Goal: Information Seeking & Learning: Check status

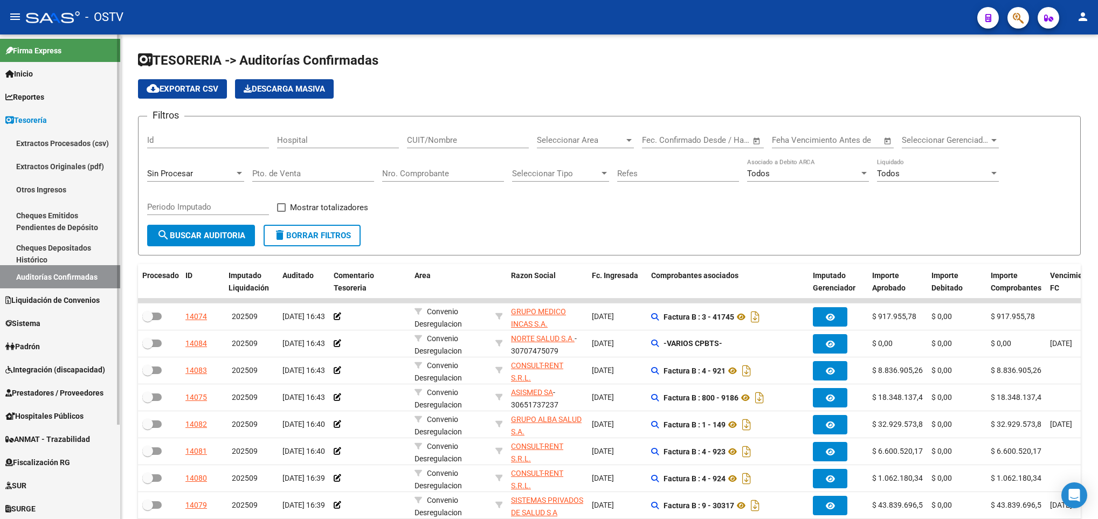
click at [52, 385] on link "Prestadores / Proveedores" at bounding box center [60, 392] width 120 height 23
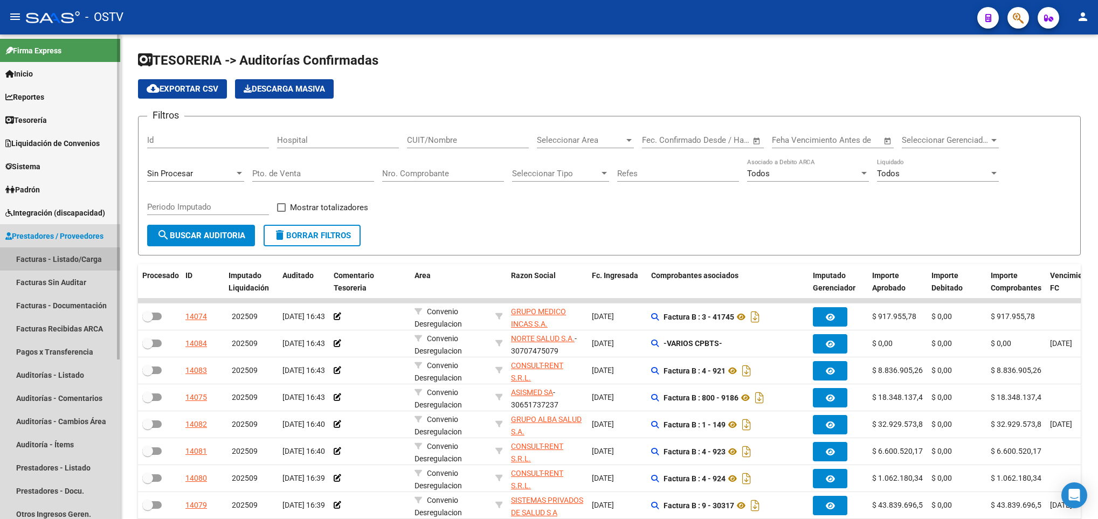
click at [50, 261] on link "Facturas - Listado/Carga" at bounding box center [60, 258] width 120 height 23
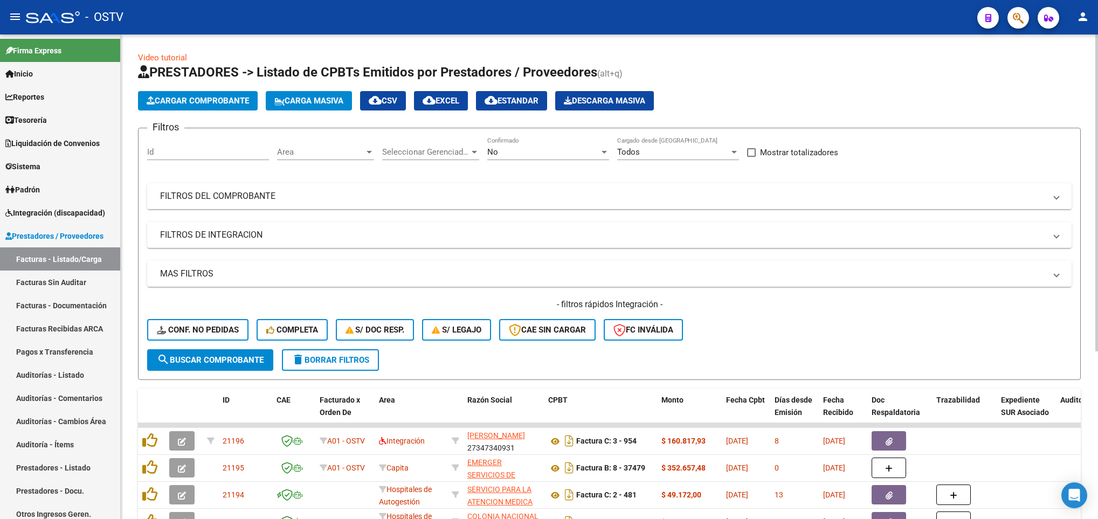
click at [718, 191] on mat-panel-title "FILTROS DEL COMPROBANTE" at bounding box center [602, 196] width 885 height 12
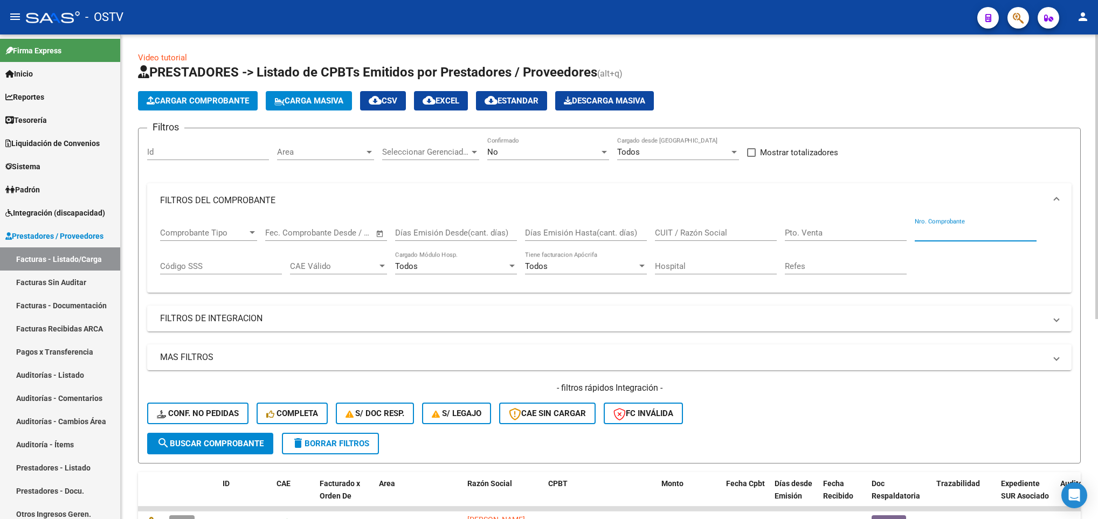
click at [924, 232] on input "Nro. Comprobante" at bounding box center [975, 233] width 122 height 10
click at [821, 317] on mat-panel-title "FILTROS DE INTEGRACION" at bounding box center [602, 319] width 885 height 12
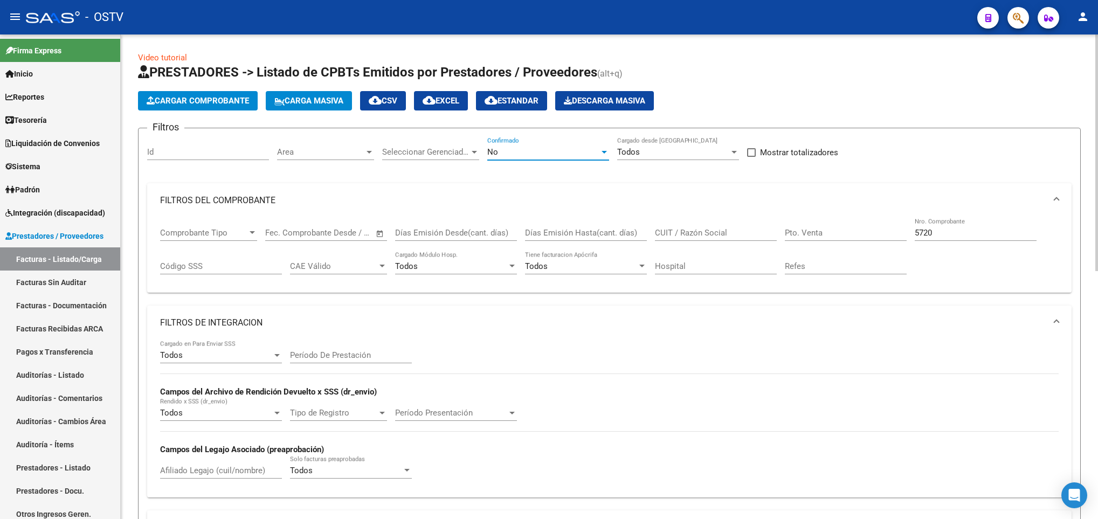
click at [504, 147] on div "No" at bounding box center [543, 152] width 112 height 10
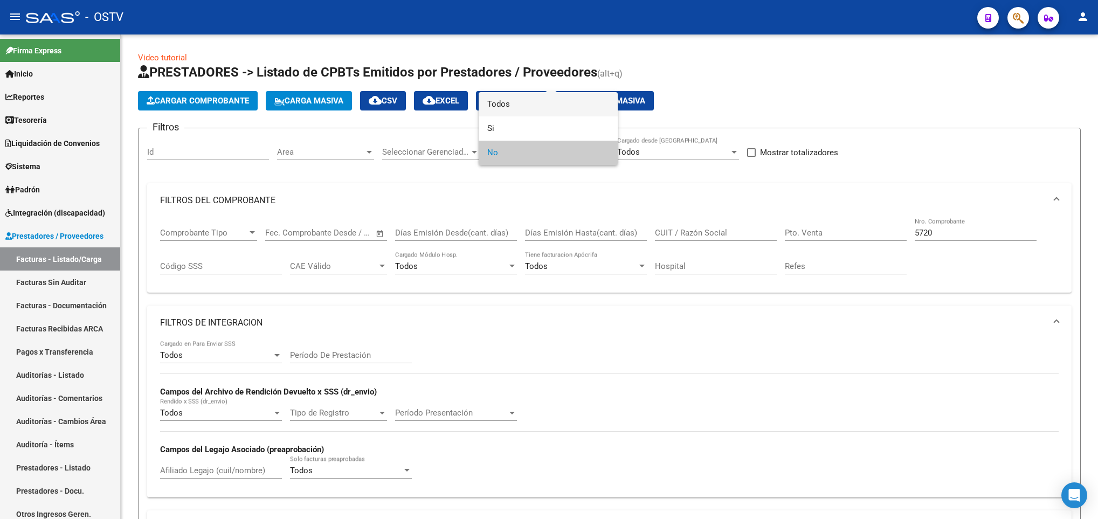
click at [500, 103] on span "Todos" at bounding box center [548, 104] width 122 height 24
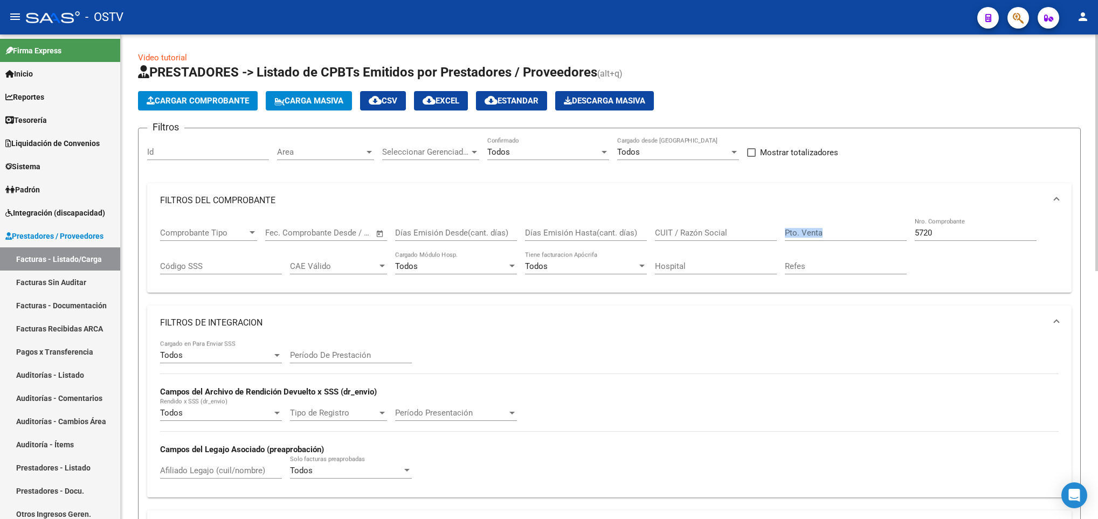
drag, startPoint x: 949, startPoint y: 228, endPoint x: 881, endPoint y: 233, distance: 68.6
click at [881, 233] on div "Comprobante Tipo Comprobante Tipo Fecha inicio – Fecha fin Fec. Comprobante Des…" at bounding box center [609, 251] width 898 height 67
drag, startPoint x: 932, startPoint y: 234, endPoint x: 883, endPoint y: 232, distance: 48.6
click at [883, 232] on div "Comprobante Tipo Comprobante Tipo Fecha inicio – Fecha fin Fec. Comprobante Des…" at bounding box center [609, 251] width 898 height 67
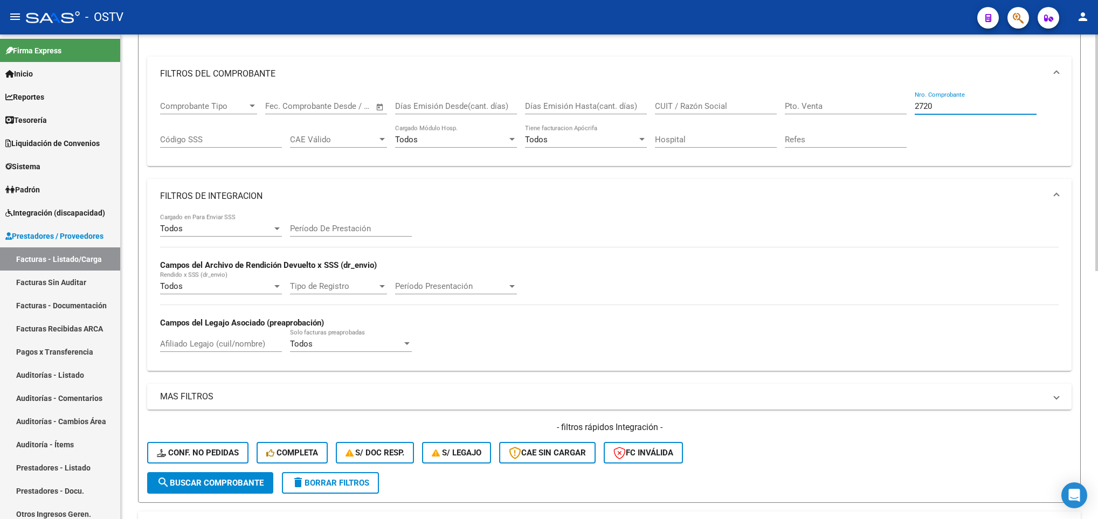
scroll to position [323, 0]
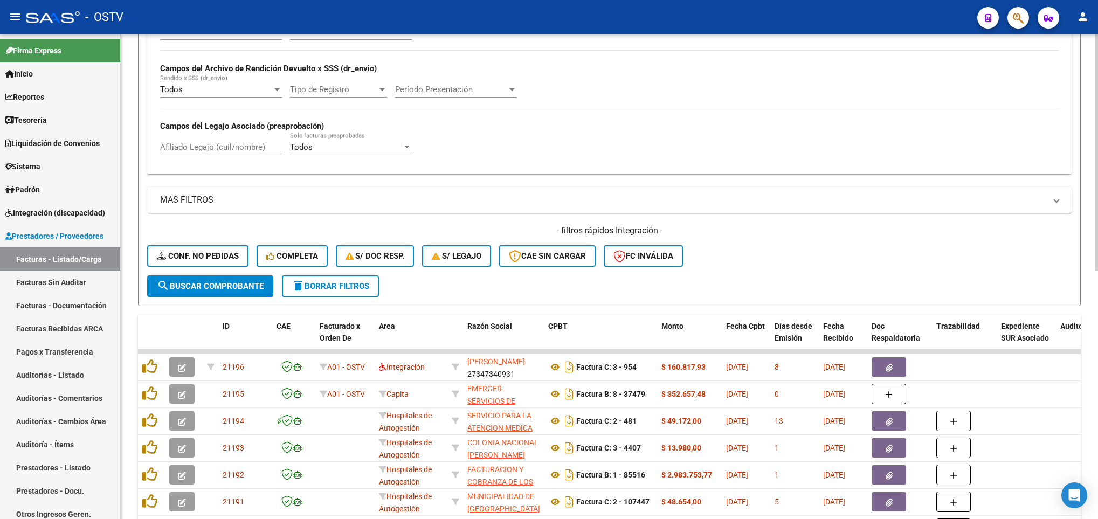
click at [234, 291] on span "search Buscar Comprobante" at bounding box center [210, 286] width 107 height 10
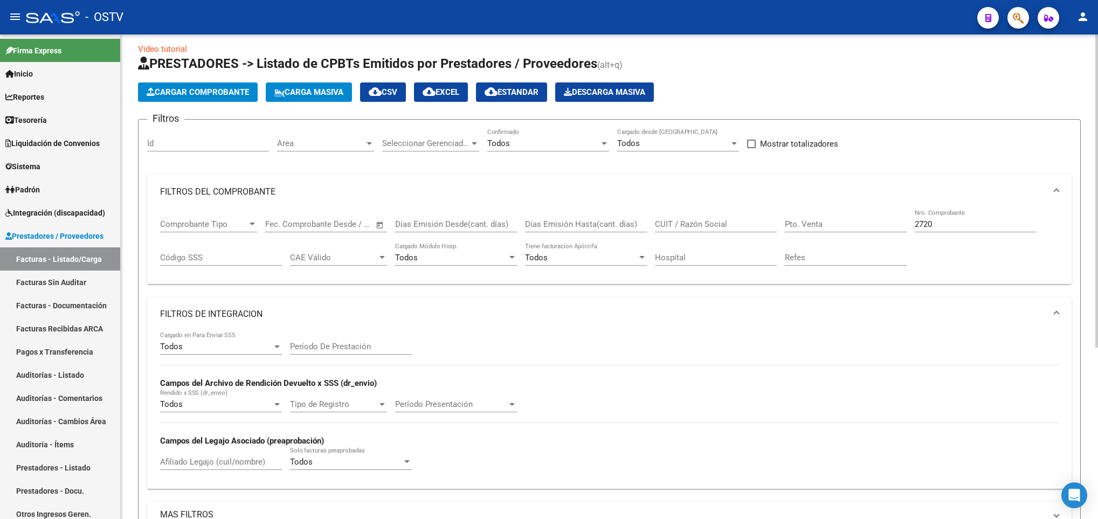
scroll to position [0, 0]
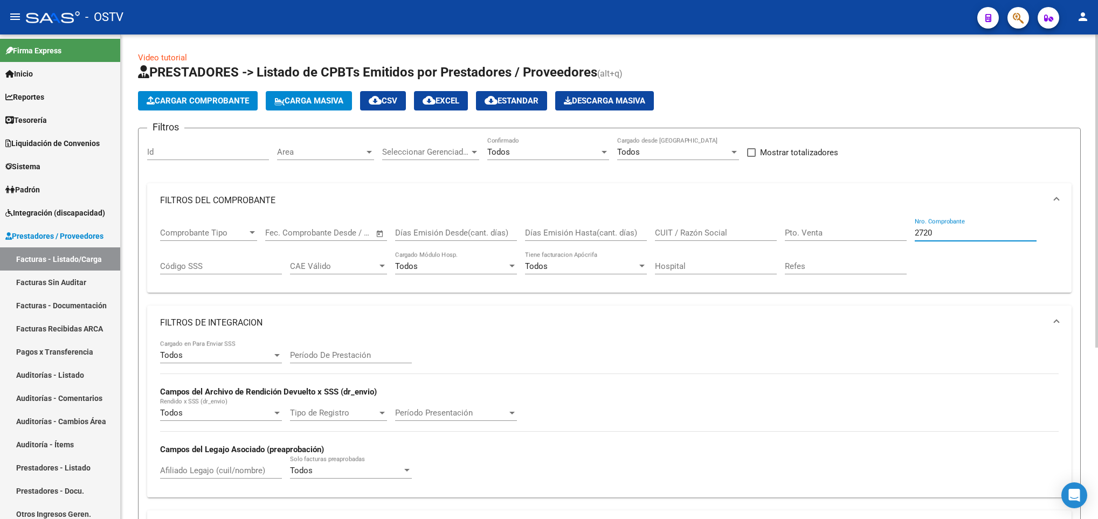
drag, startPoint x: 943, startPoint y: 234, endPoint x: 889, endPoint y: 247, distance: 55.4
click at [894, 248] on div "Comprobante Tipo Comprobante Tipo Fecha inicio – Fecha fin Fec. Comprobante Des…" at bounding box center [609, 251] width 898 height 67
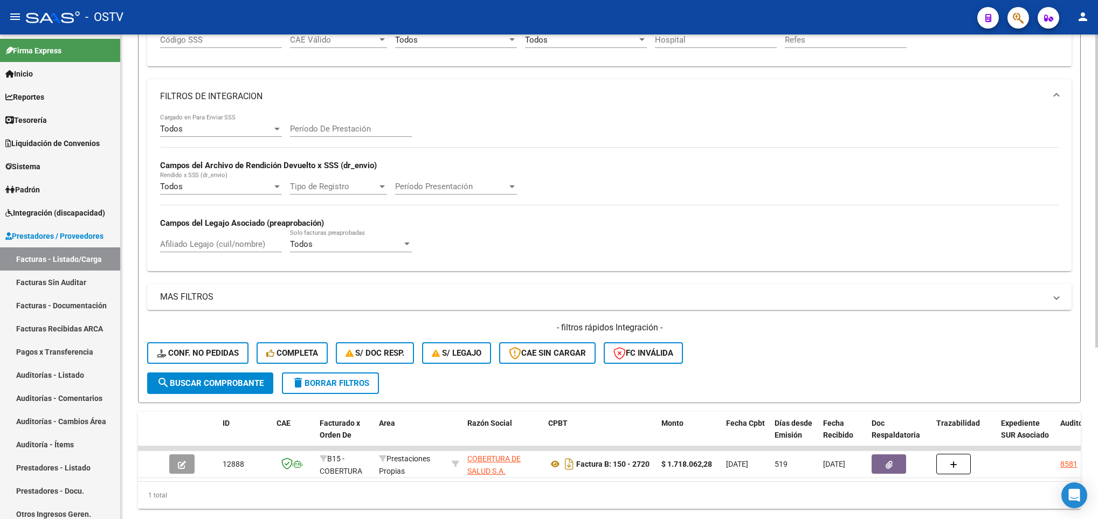
scroll to position [242, 0]
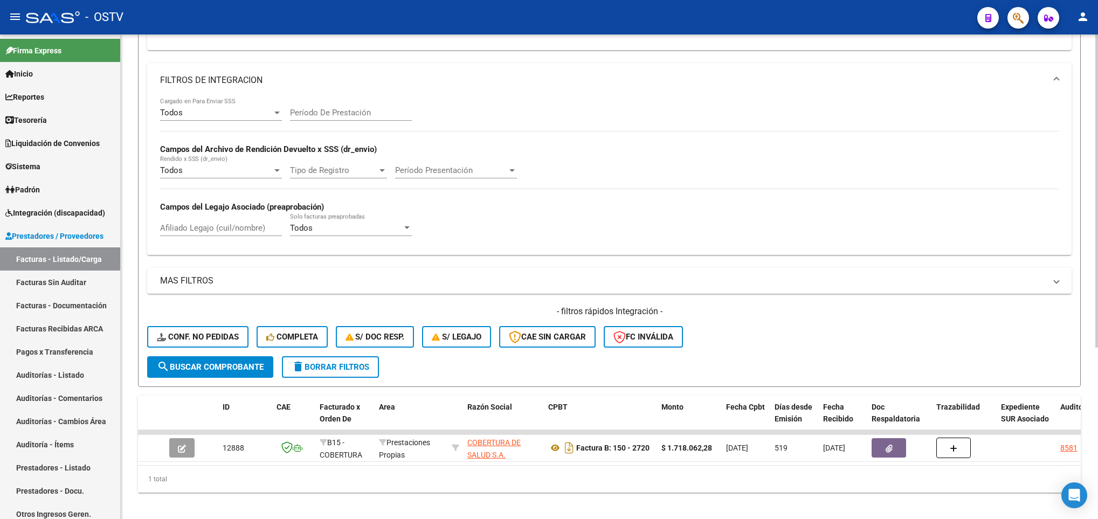
click at [228, 369] on span "search Buscar Comprobante" at bounding box center [210, 367] width 107 height 10
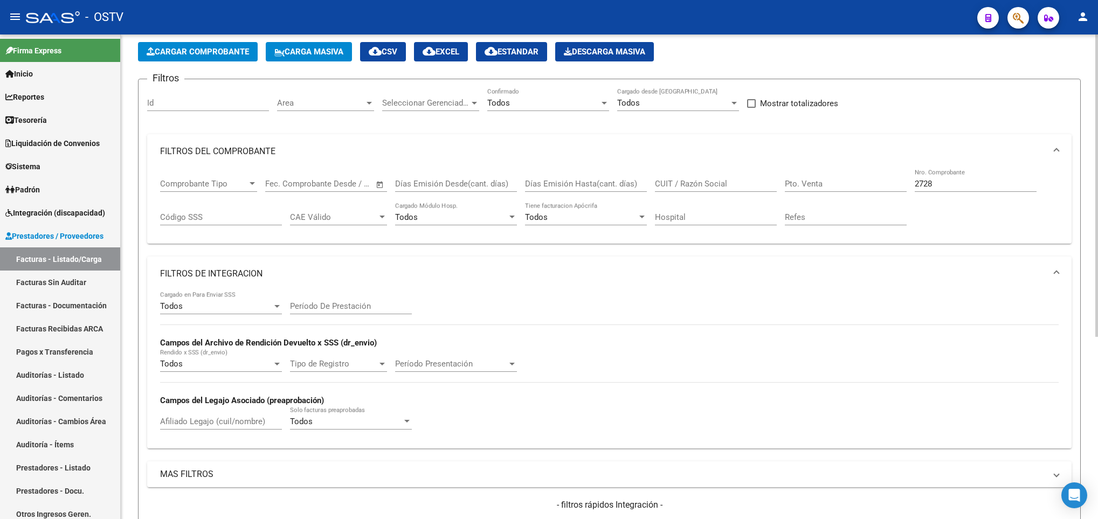
scroll to position [0, 0]
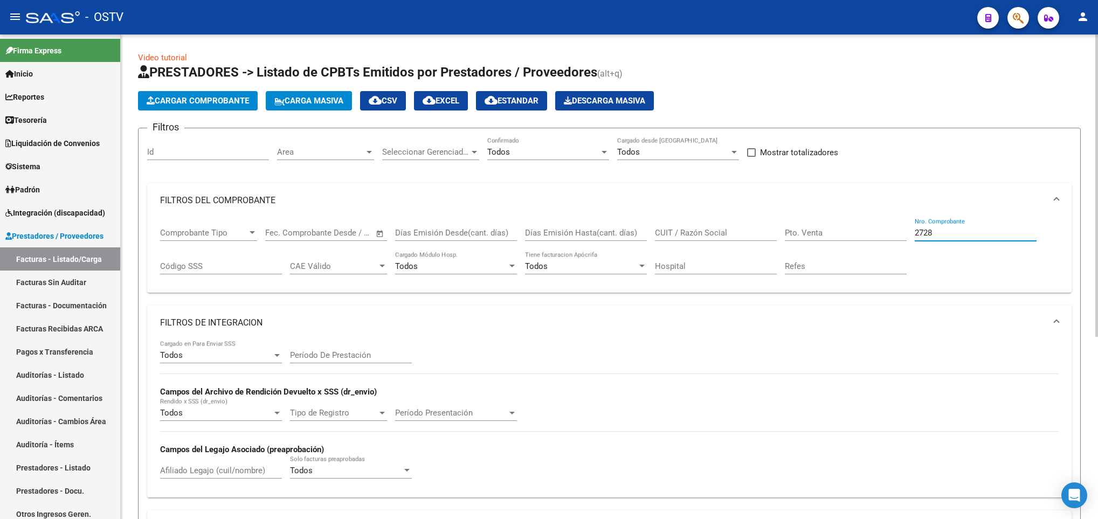
drag, startPoint x: 951, startPoint y: 237, endPoint x: 887, endPoint y: 251, distance: 65.1
click at [887, 251] on div "Comprobante Tipo Comprobante Tipo Fecha inicio – Fecha fin Fec. Comprobante Des…" at bounding box center [609, 251] width 898 height 67
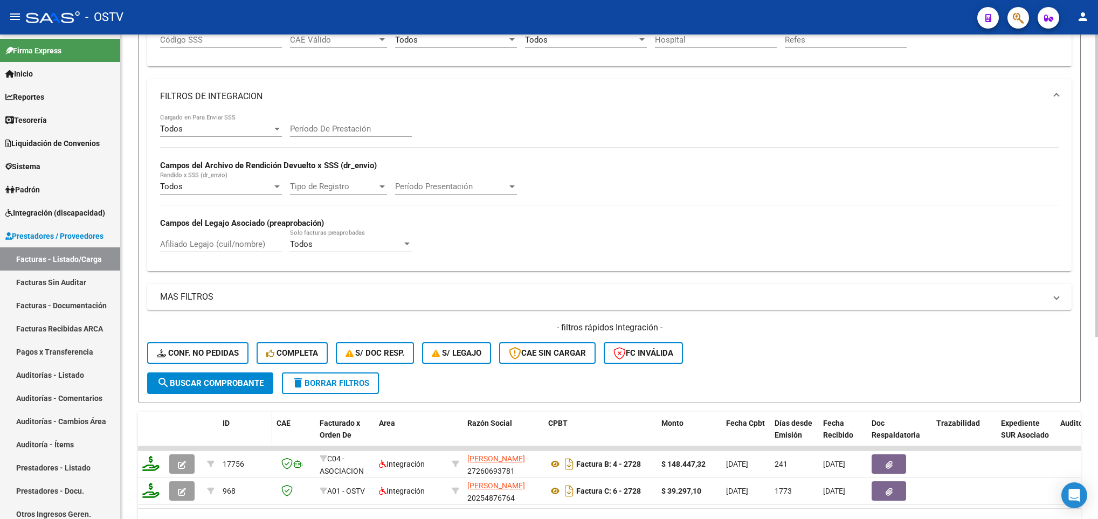
scroll to position [242, 0]
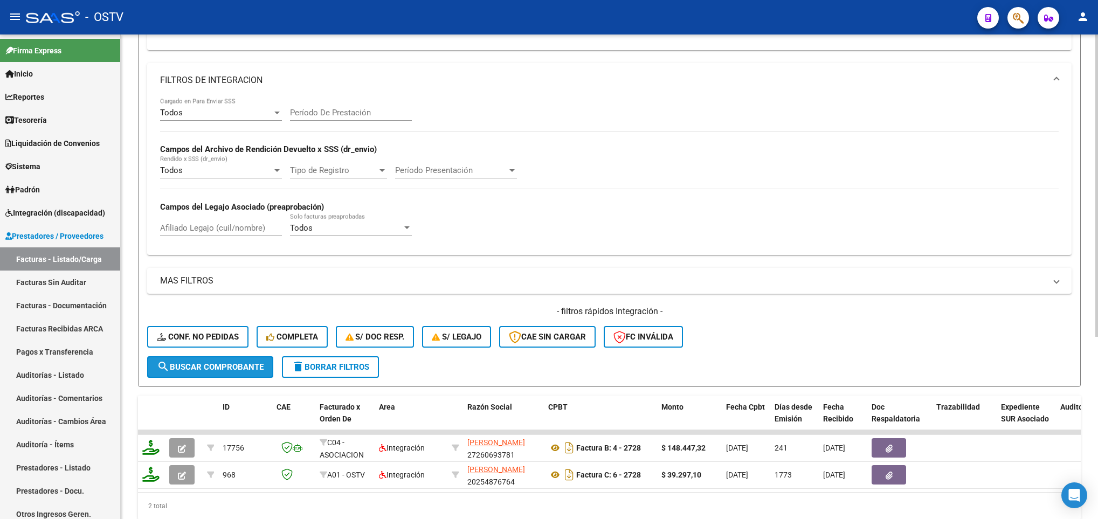
click at [212, 358] on button "search Buscar Comprobante" at bounding box center [210, 367] width 126 height 22
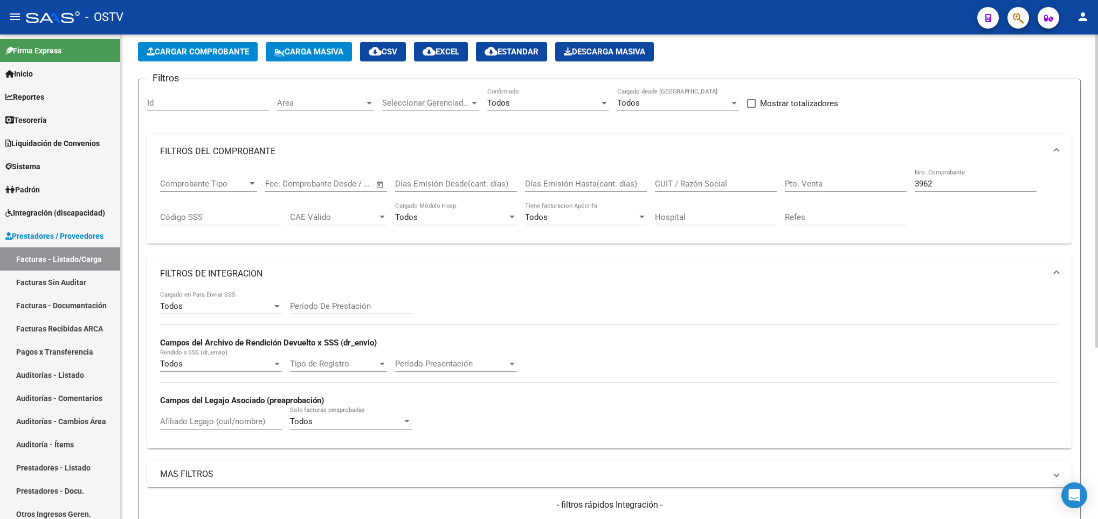
scroll to position [23, 0]
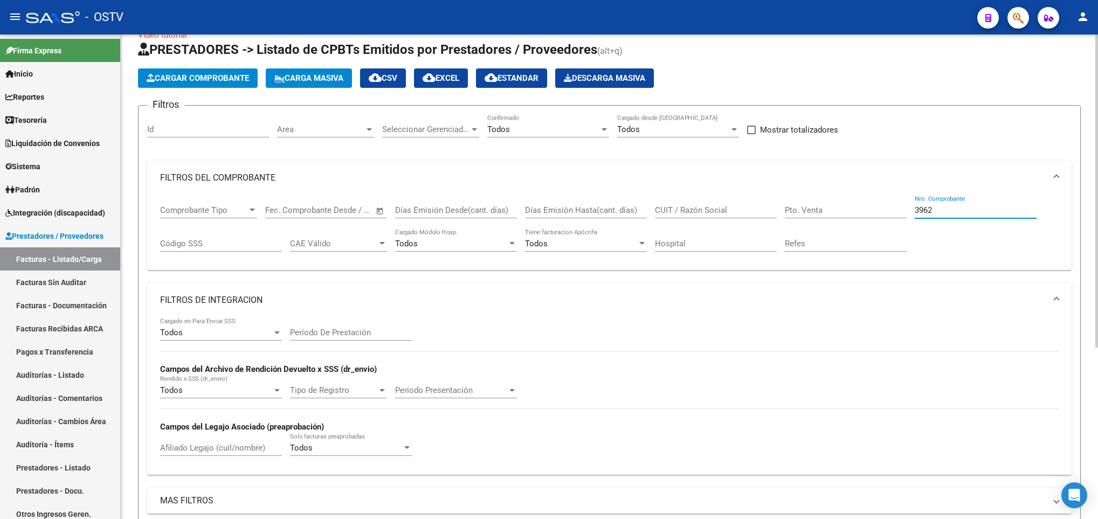
drag, startPoint x: 947, startPoint y: 211, endPoint x: 815, endPoint y: 193, distance: 133.7
click at [839, 204] on div "Comprobante Tipo Comprobante Tipo Fecha inicio – Fecha fin Fec. Comprobante Des…" at bounding box center [609, 228] width 898 height 67
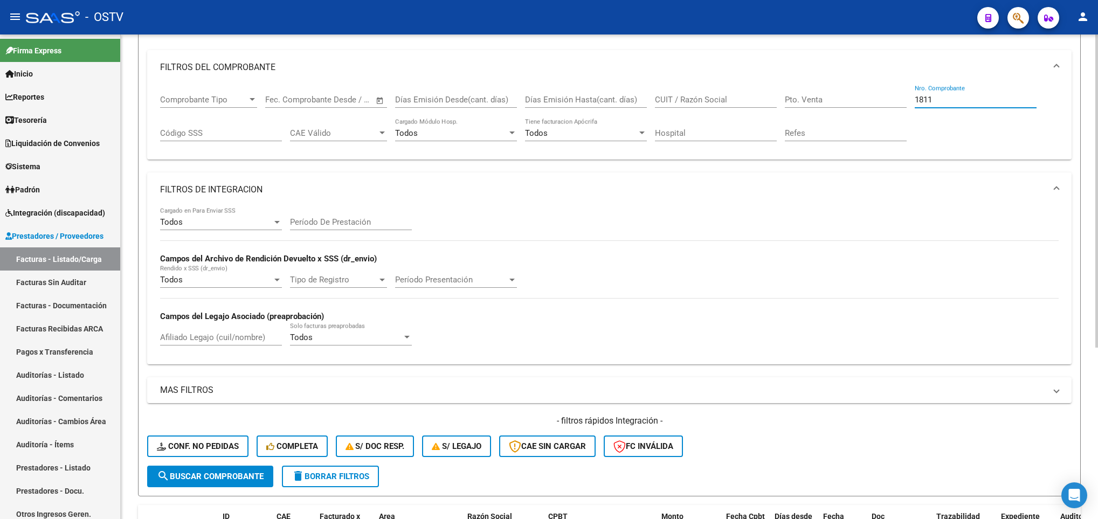
scroll to position [265, 0]
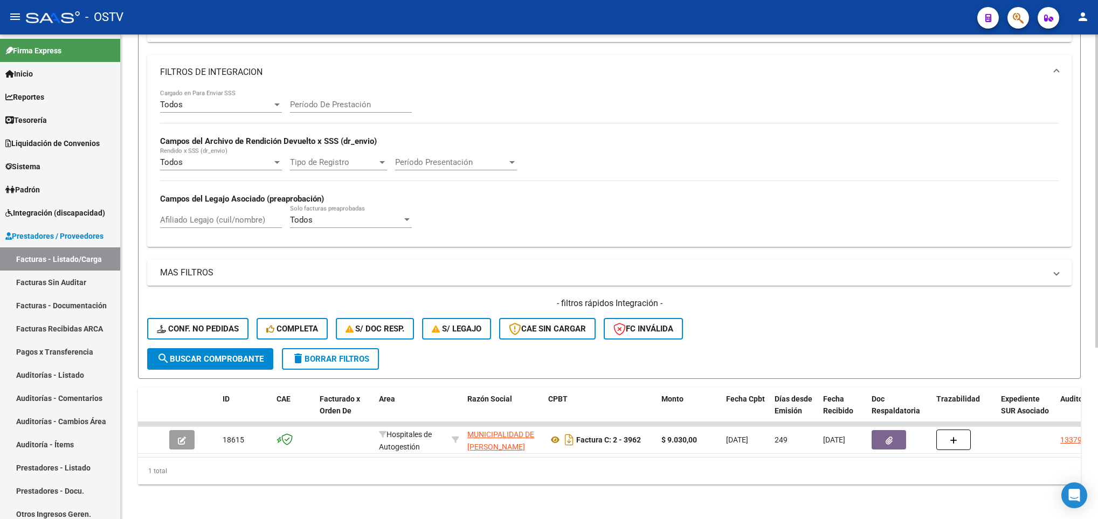
type input "1811"
click at [206, 354] on span "search Buscar Comprobante" at bounding box center [210, 359] width 107 height 10
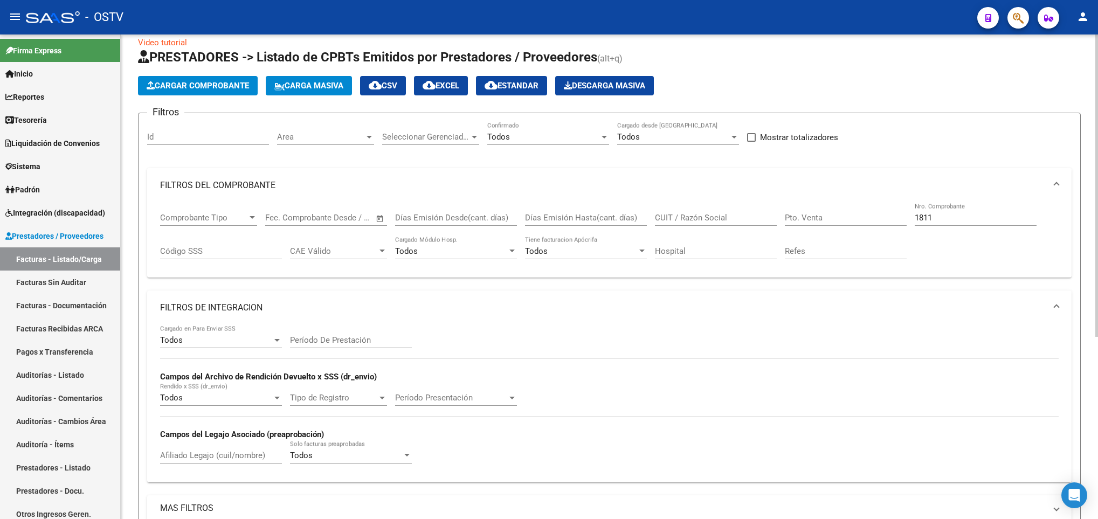
scroll to position [0, 0]
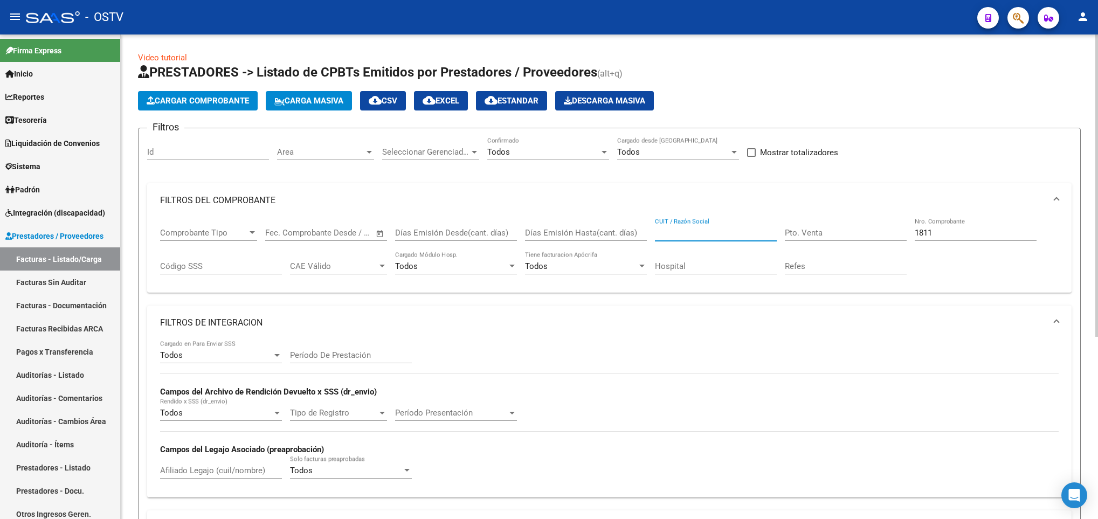
click at [677, 233] on input "CUIT / Razón Social" at bounding box center [716, 233] width 122 height 10
paste input "30-99906771-5"
type input "30-99906771-5"
drag, startPoint x: 945, startPoint y: 233, endPoint x: 869, endPoint y: 241, distance: 76.4
click at [869, 241] on div "Comprobante Tipo Comprobante Tipo Fecha inicio – Fecha fin Fec. Comprobante Des…" at bounding box center [609, 251] width 898 height 67
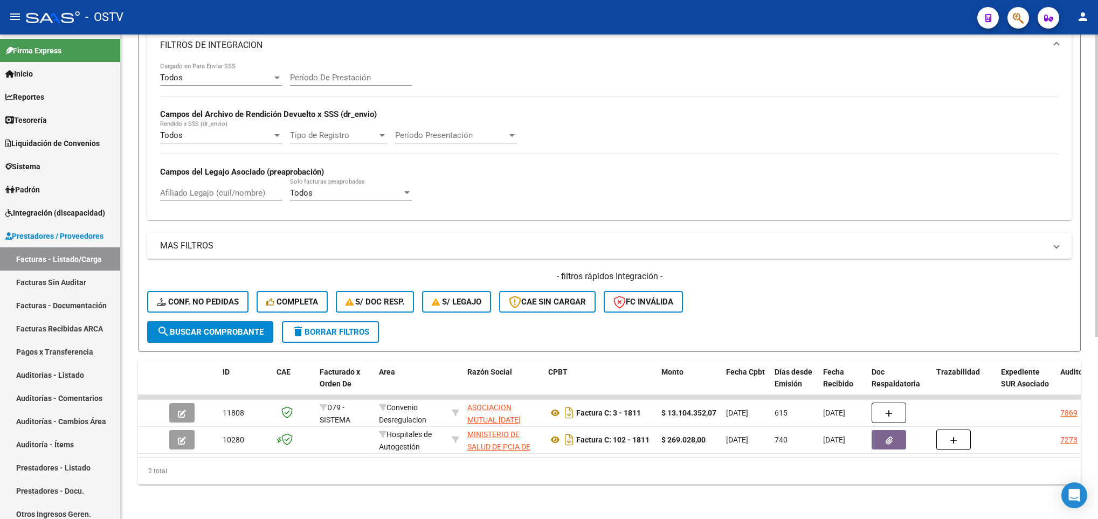
scroll to position [292, 0]
click at [201, 327] on span "search Buscar Comprobante" at bounding box center [210, 332] width 107 height 10
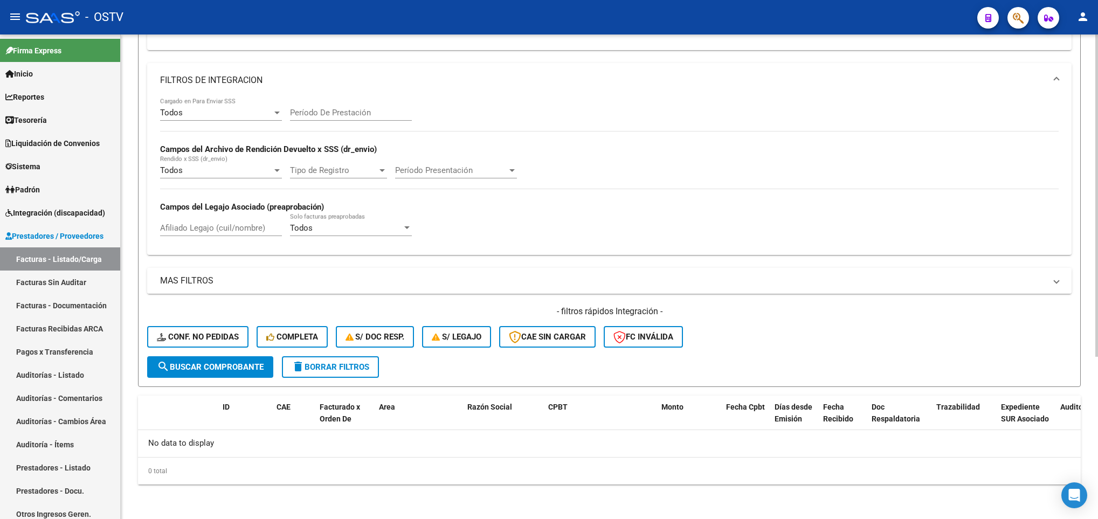
scroll to position [0, 0]
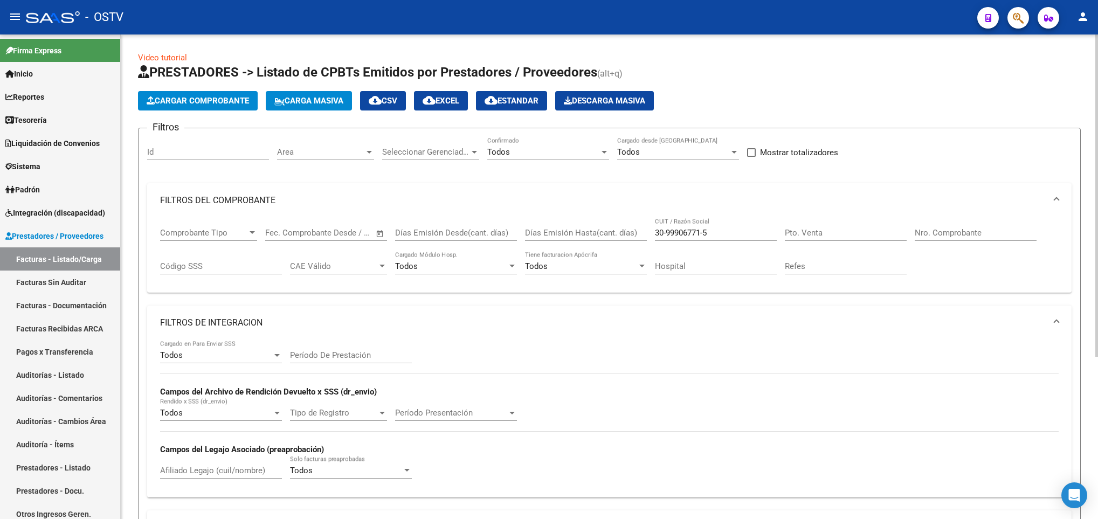
click at [665, 234] on input "30-99906771-5" at bounding box center [716, 233] width 122 height 10
click at [703, 230] on input "3099906771-5" at bounding box center [716, 233] width 122 height 10
type input "30999067715"
click at [504, 301] on div "Filtros Id Area Area Seleccionar Gerenciador Seleccionar Gerenciador Todos Conf…" at bounding box center [609, 368] width 924 height 462
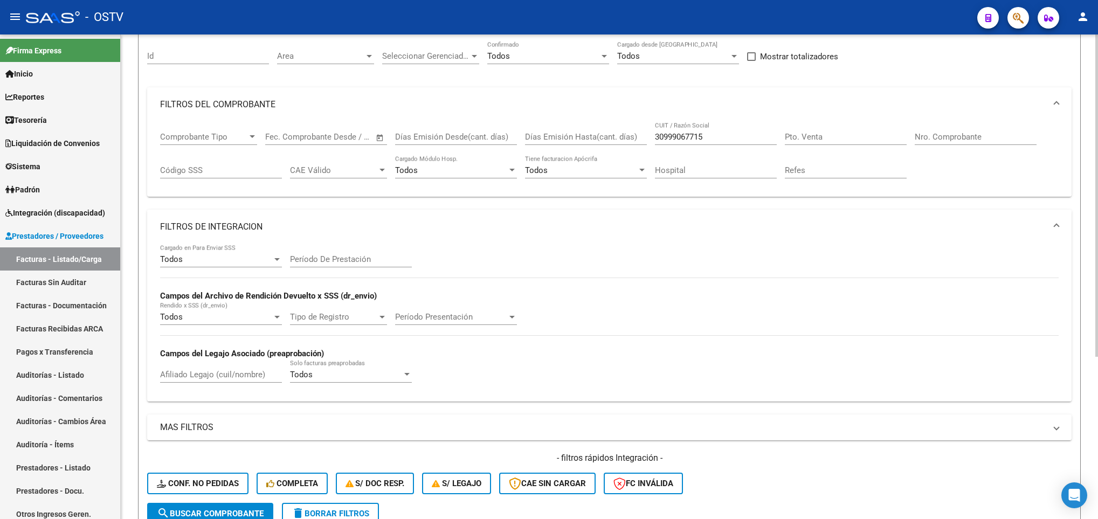
scroll to position [242, 0]
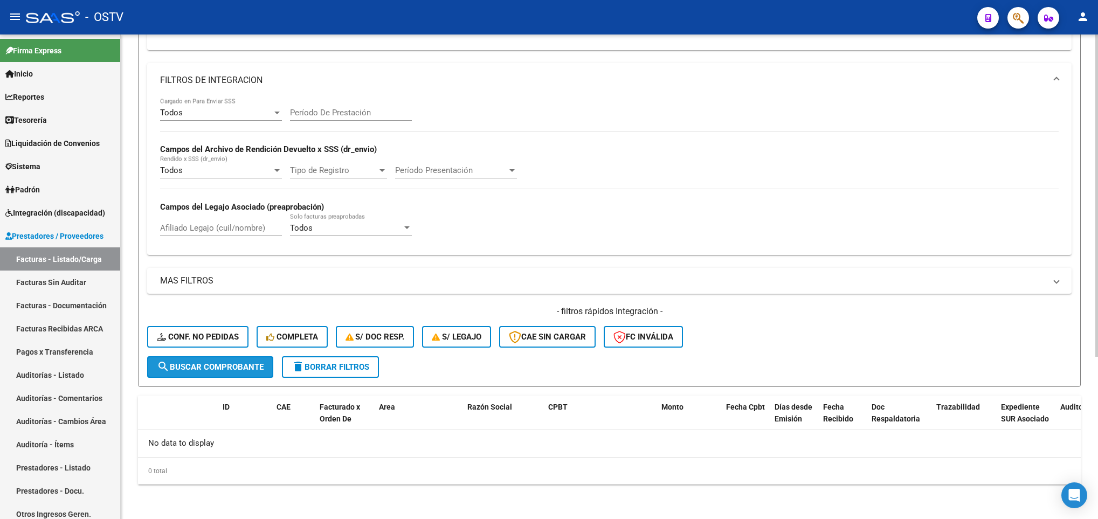
click at [194, 367] on span "search Buscar Comprobante" at bounding box center [210, 367] width 107 height 10
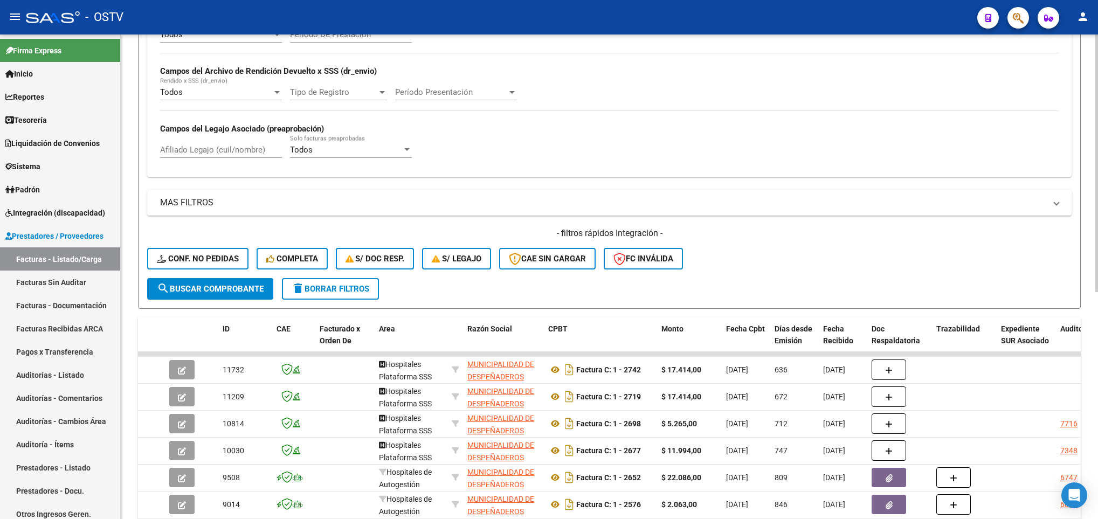
scroll to position [404, 0]
